Goal: Find specific page/section: Find specific page/section

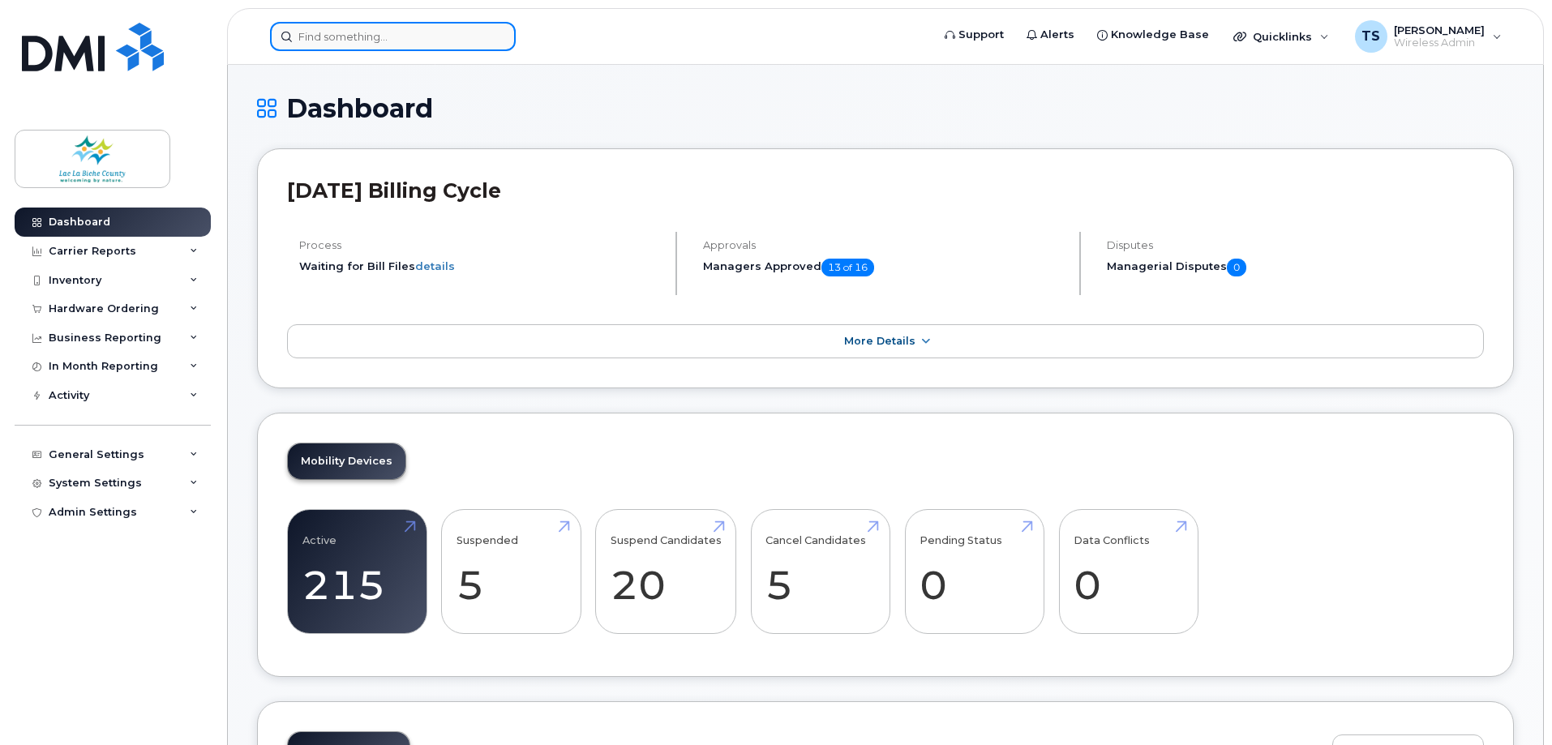
click at [387, 33] on input at bounding box center [393, 36] width 246 height 29
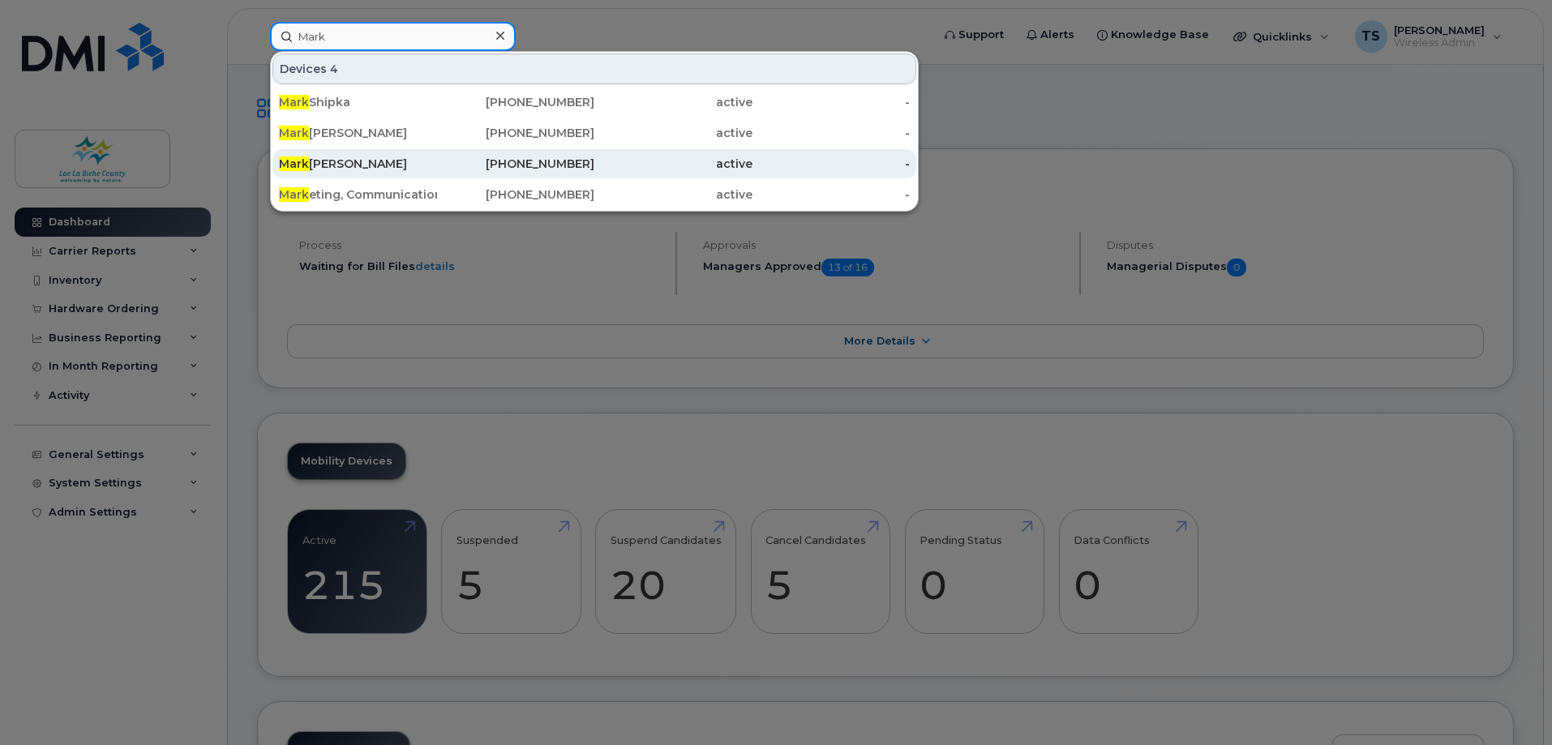
type input "Mark"
click at [318, 165] on div "Mark Wiebe" at bounding box center [358, 164] width 158 height 16
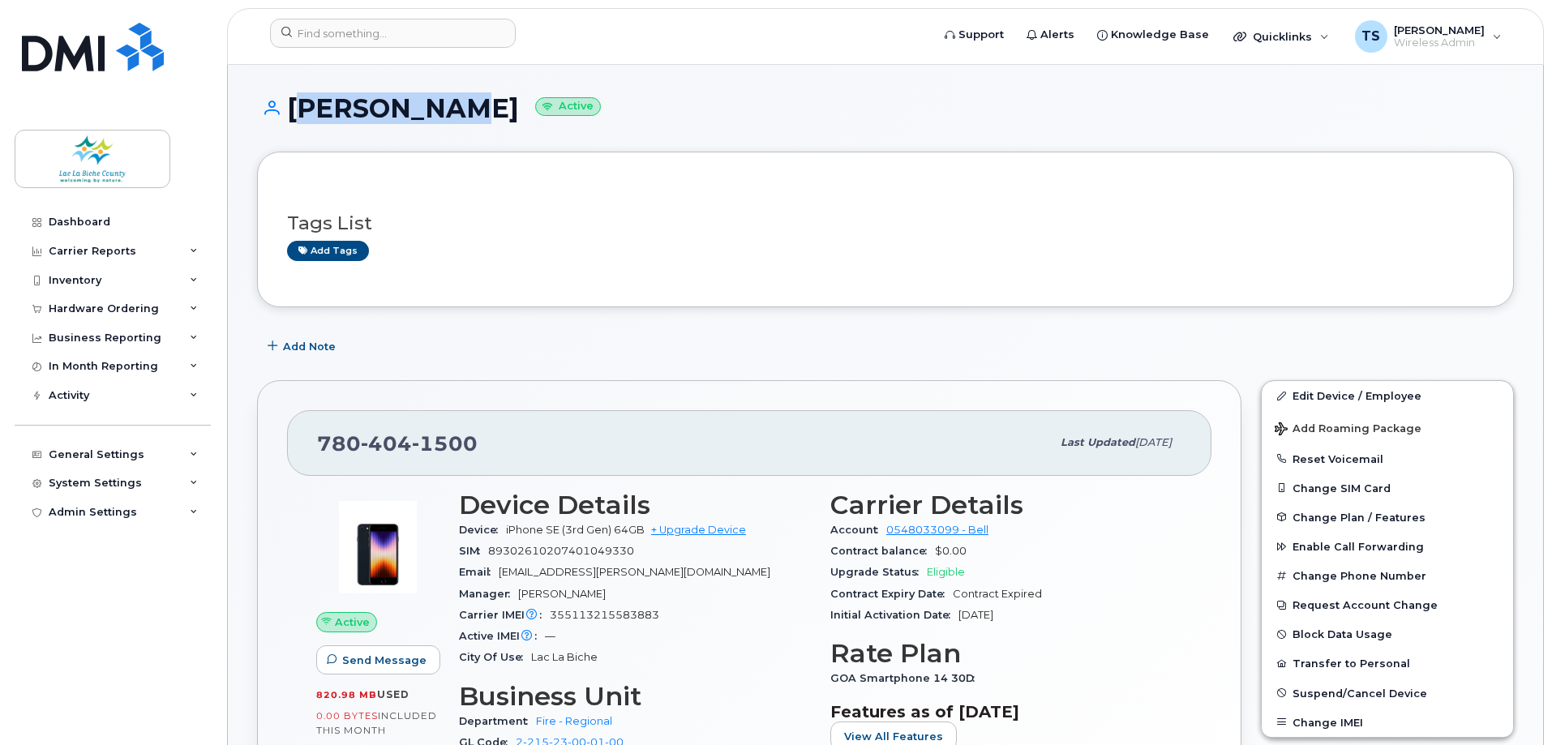
drag, startPoint x: 287, startPoint y: 110, endPoint x: 451, endPoint y: 106, distance: 163.9
click at [451, 106] on h1 "[PERSON_NAME] Active" at bounding box center [885, 108] width 1257 height 28
copy h1 "[PERSON_NAME]"
click at [813, 255] on div "Add tags" at bounding box center [879, 251] width 1184 height 20
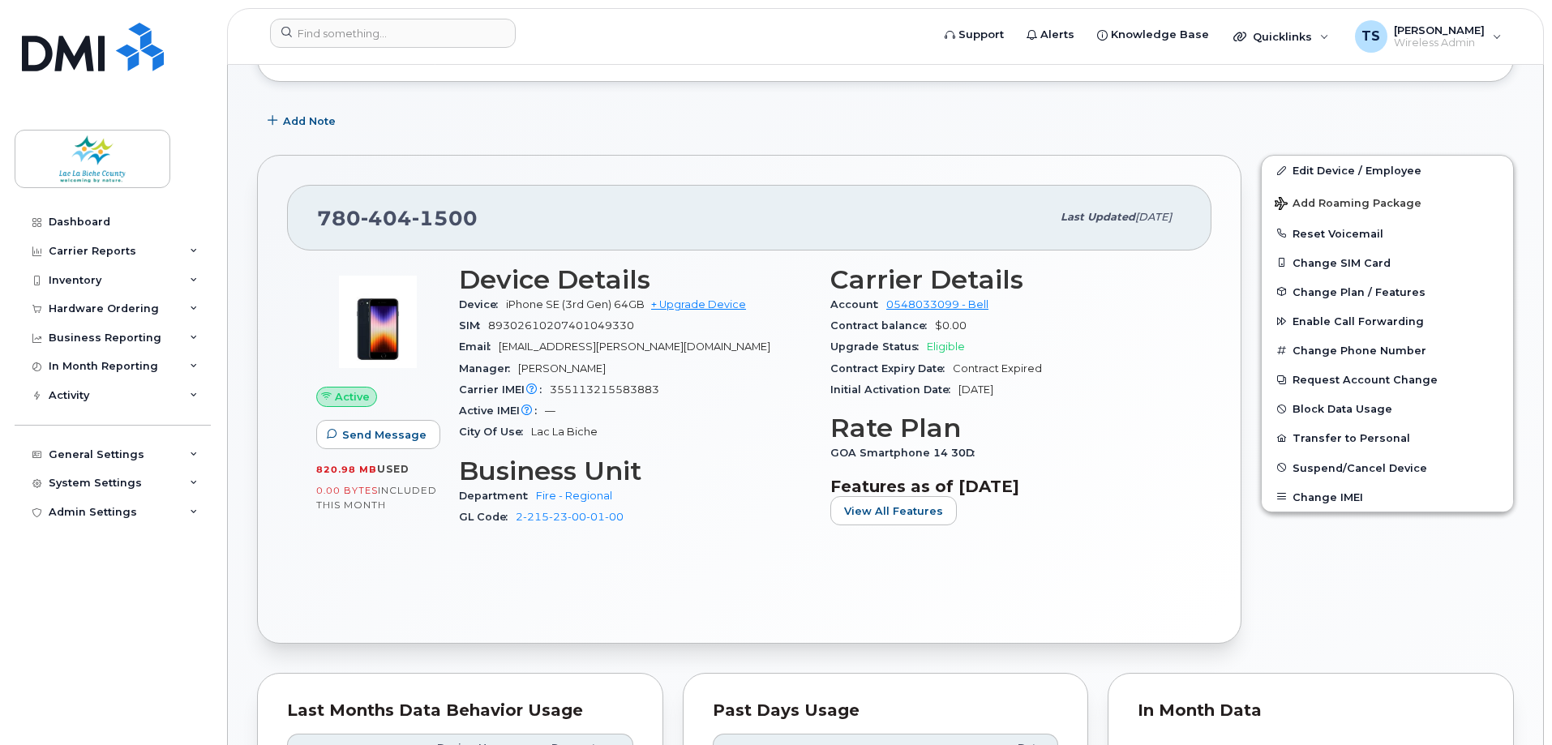
scroll to position [243, 0]
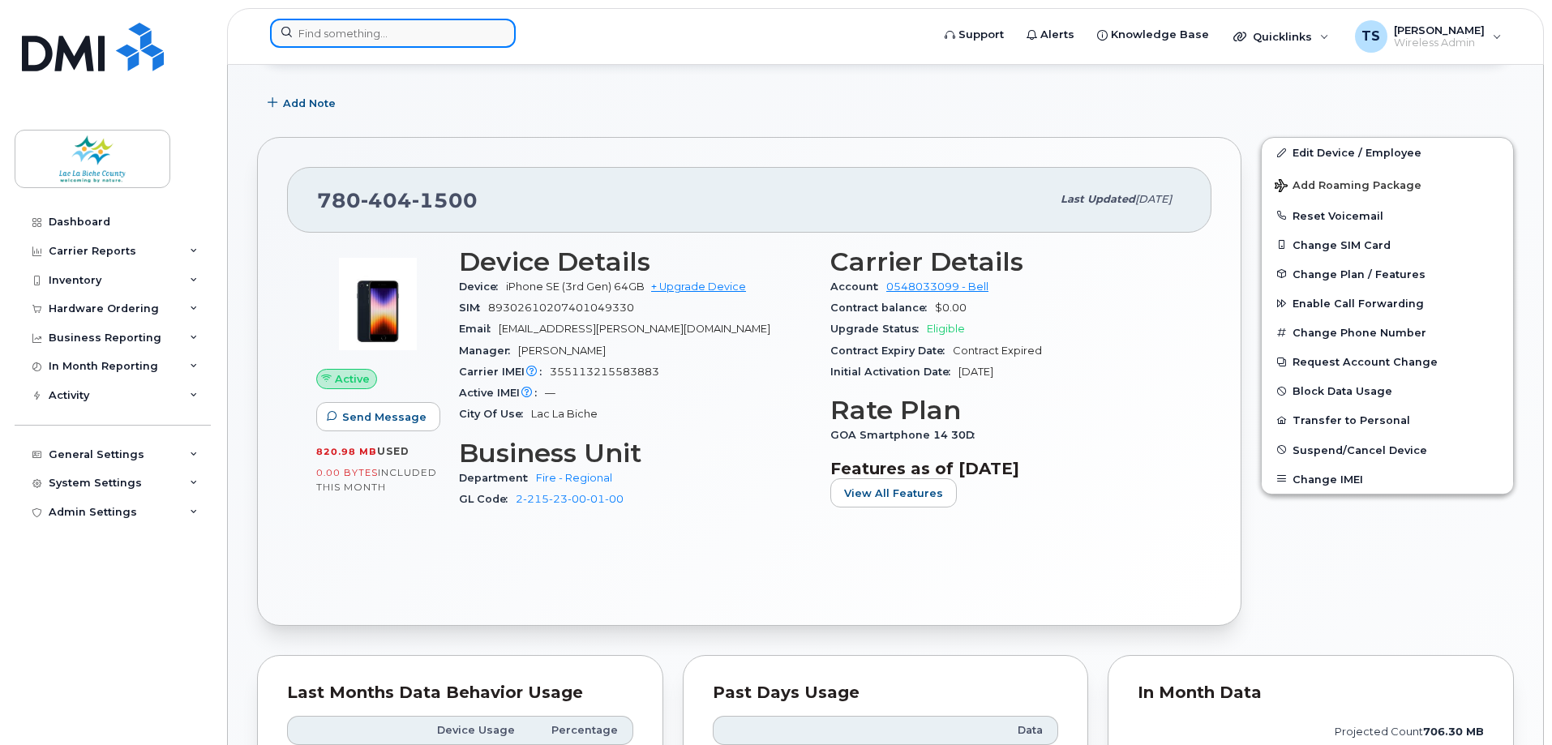
click at [420, 41] on input at bounding box center [393, 33] width 246 height 29
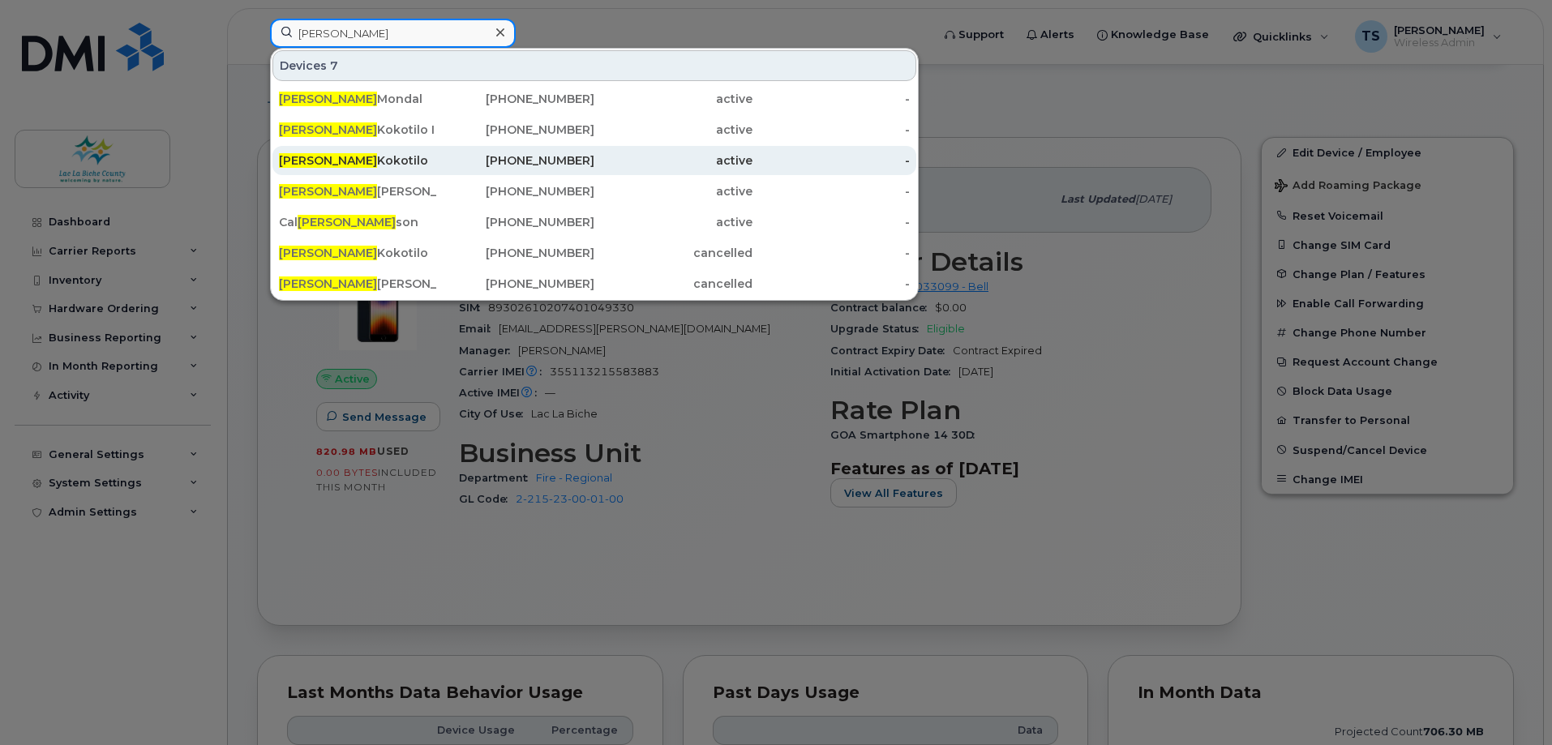
type input "[PERSON_NAME]"
click at [350, 161] on div "[PERSON_NAME]" at bounding box center [358, 160] width 158 height 16
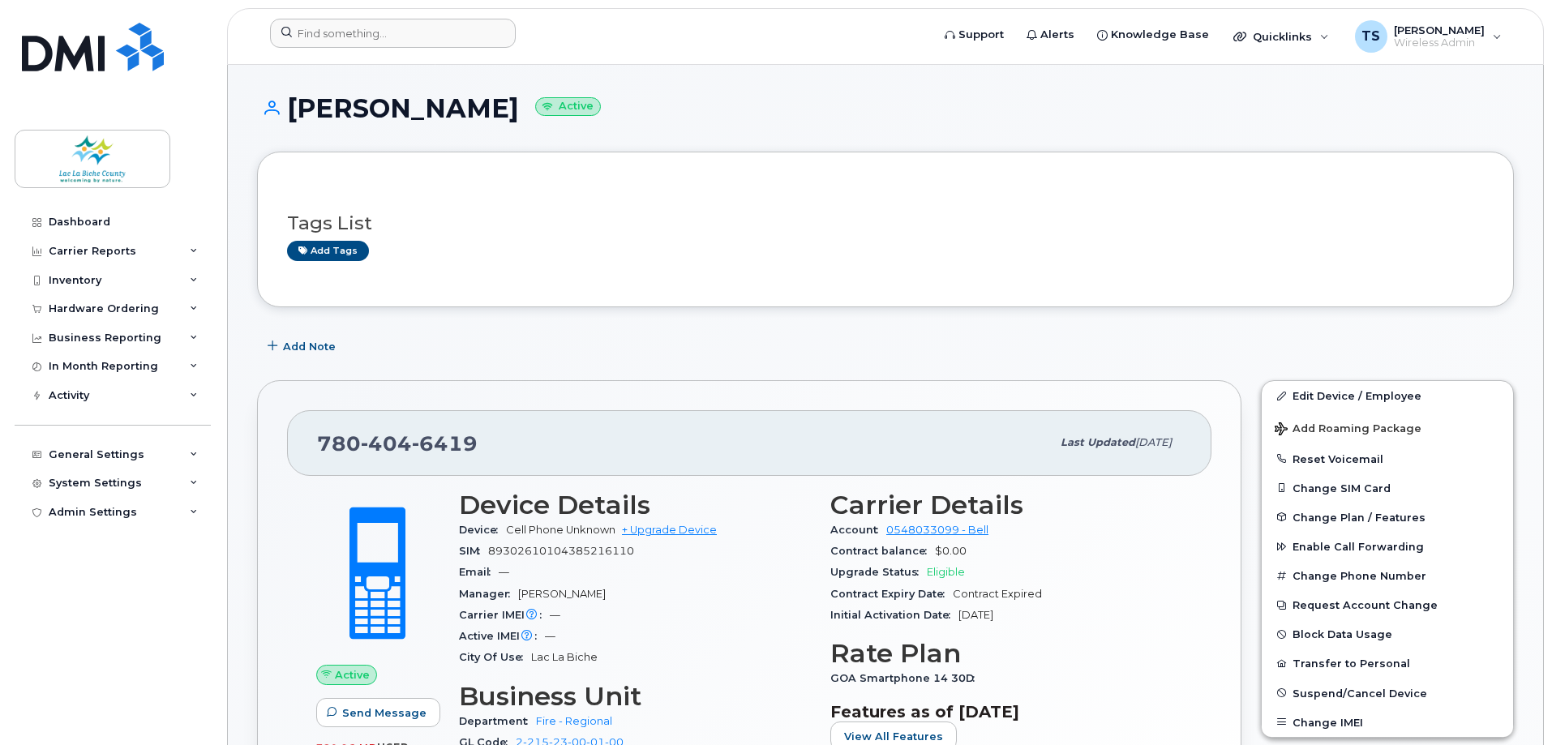
drag, startPoint x: 627, startPoint y: 124, endPoint x: 568, endPoint y: 50, distance: 94.1
click at [627, 124] on div "John Kokotilo Active" at bounding box center [885, 123] width 1257 height 58
